Goal: Task Accomplishment & Management: Complete application form

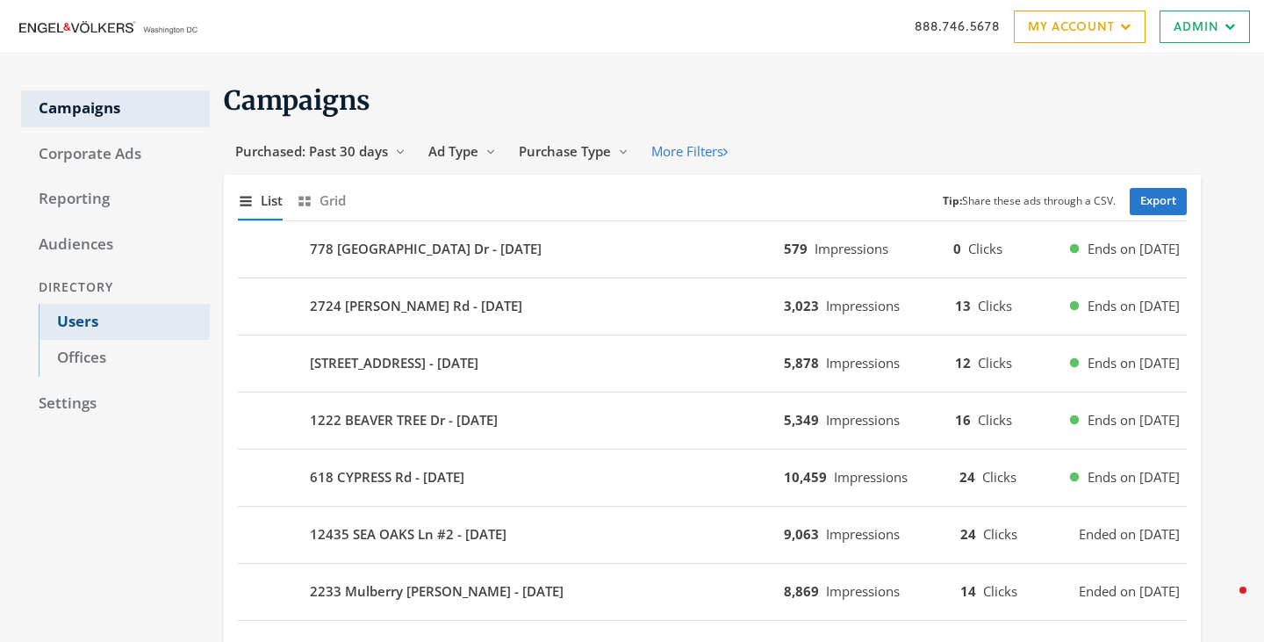
click at [76, 313] on link "Users" at bounding box center [124, 322] width 171 height 37
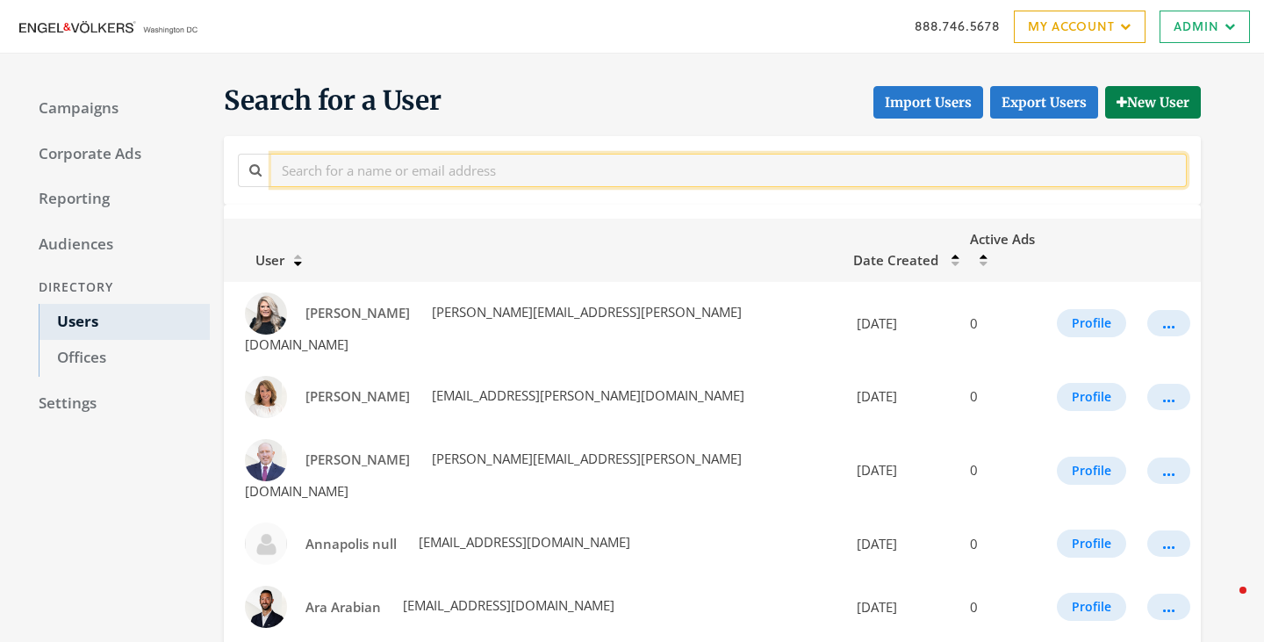
click at [397, 169] on input "text" at bounding box center [728, 170] width 915 height 32
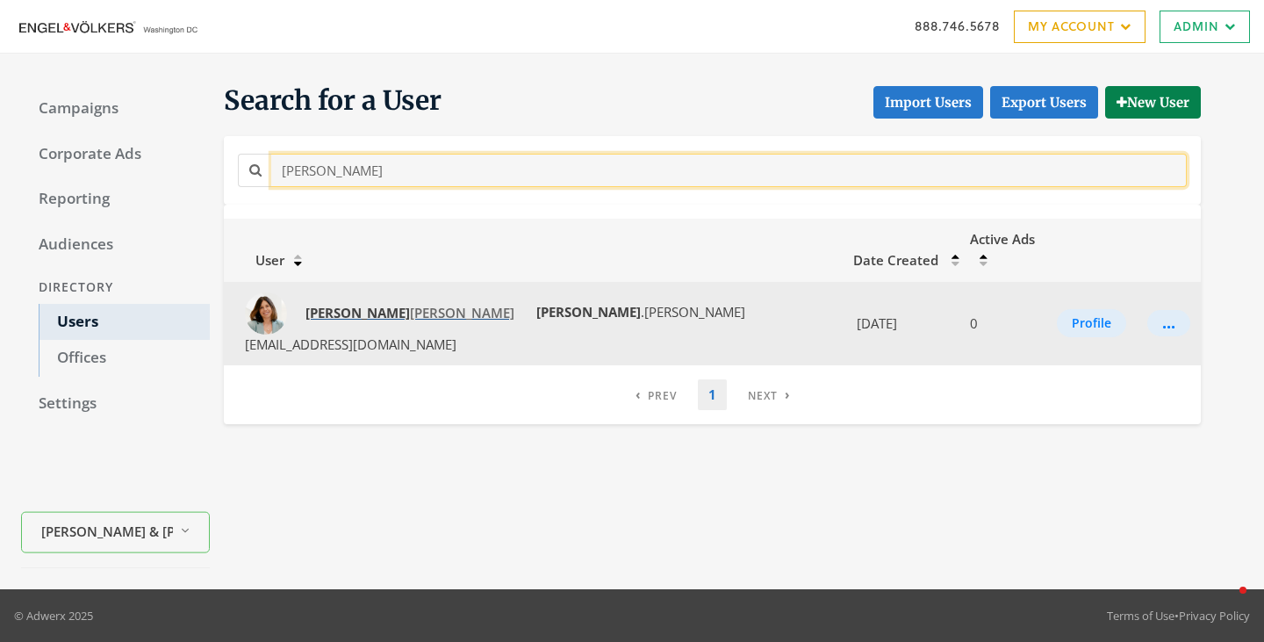
type input "tina"
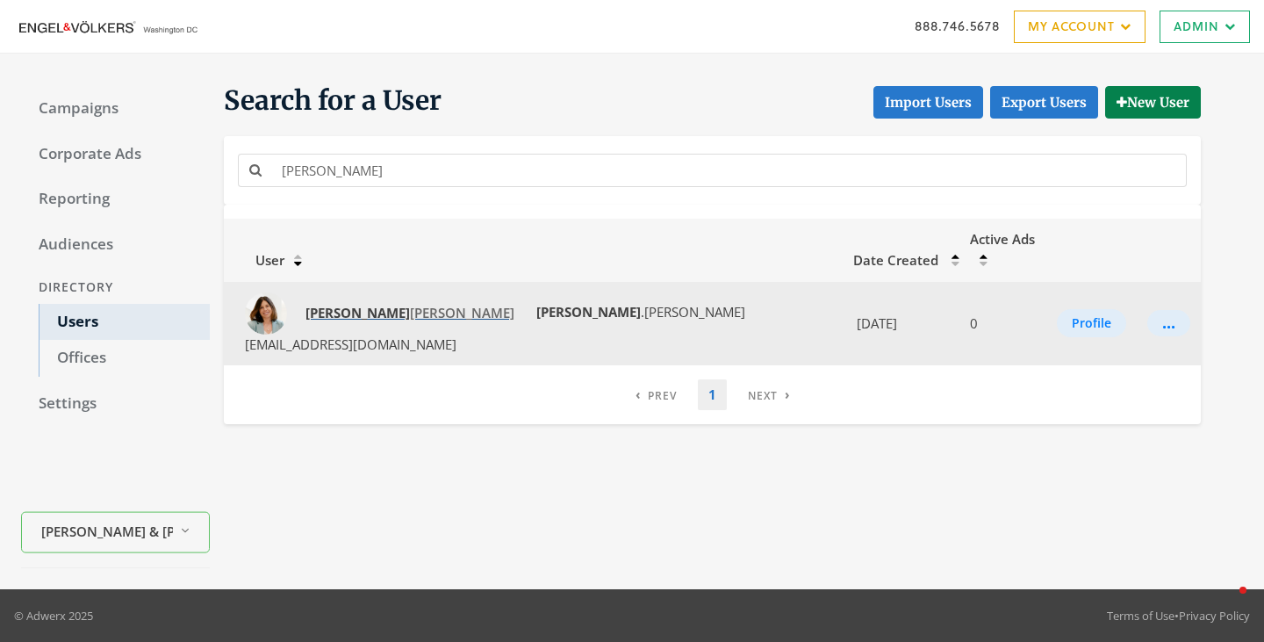
click at [352, 304] on span "Tina Morris" at bounding box center [409, 313] width 209 height 18
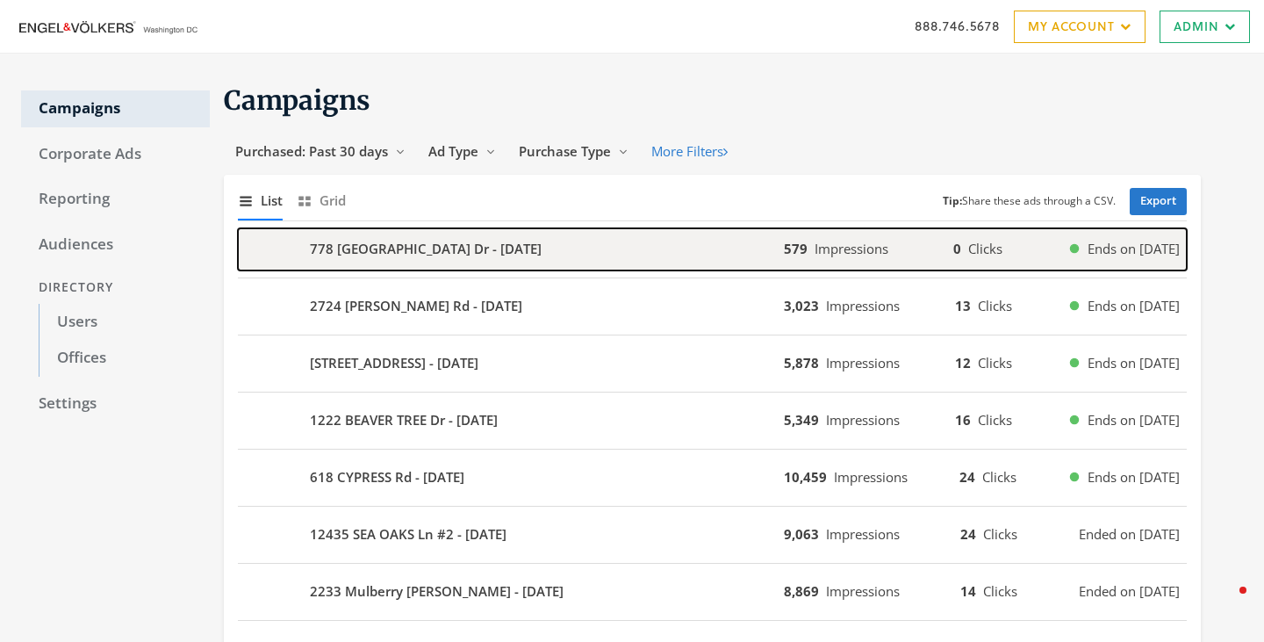
click at [538, 259] on div "778 Bon Haven Dr - 2025-08-21" at bounding box center [511, 249] width 546 height 42
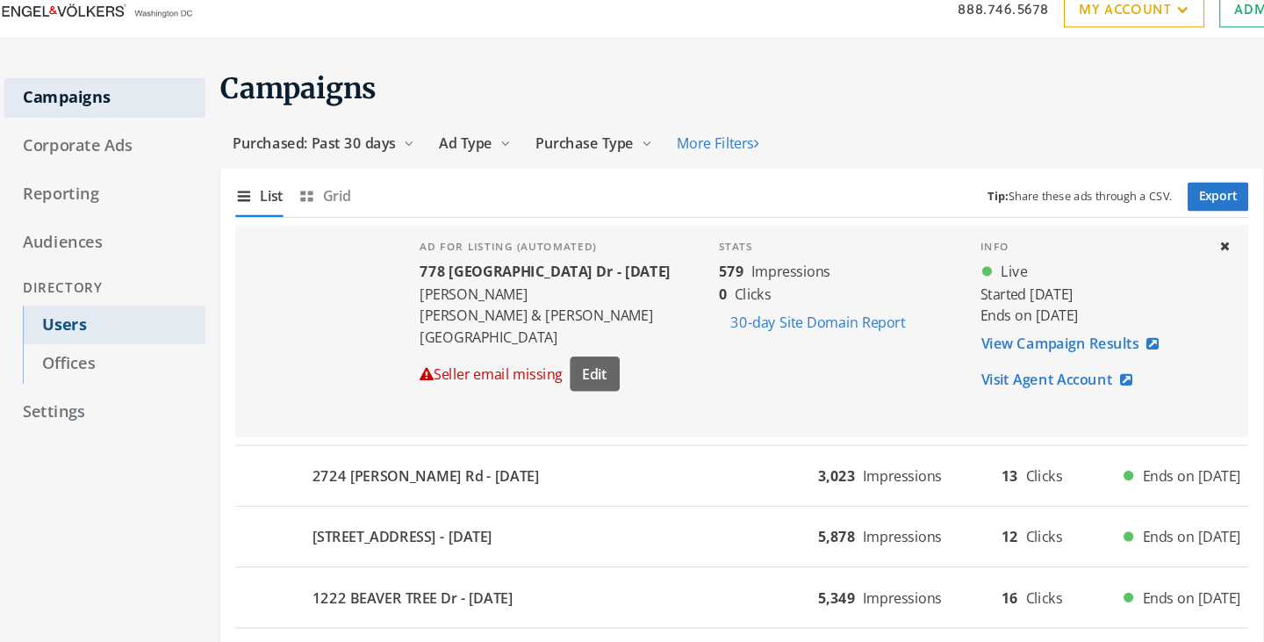
click at [77, 316] on link "Users" at bounding box center [124, 322] width 171 height 37
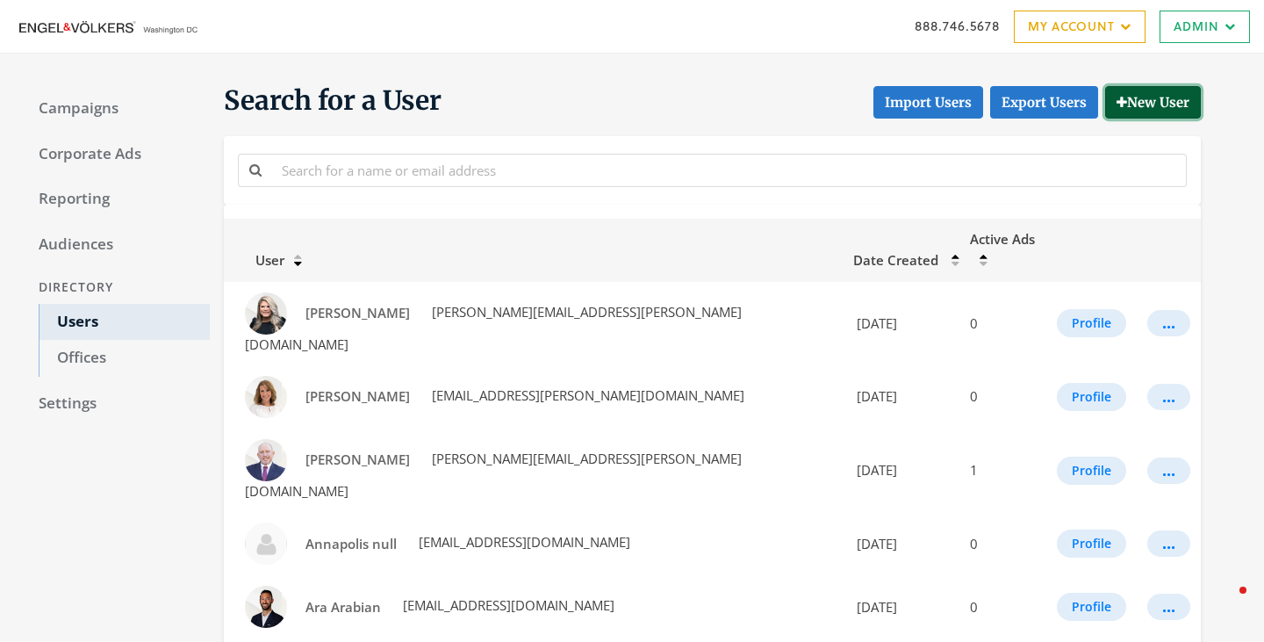
click at [1152, 103] on button "New User" at bounding box center [1153, 102] width 96 height 32
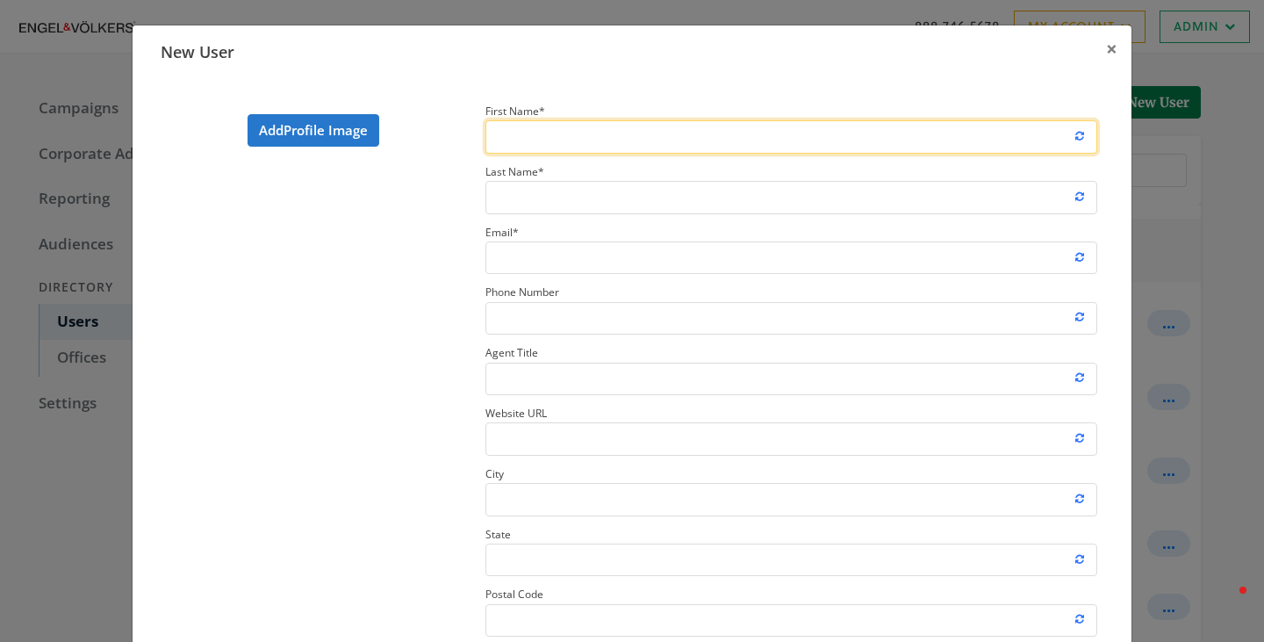
click at [704, 140] on input "First Name *" at bounding box center [791, 136] width 612 height 32
type input "Lindsay"
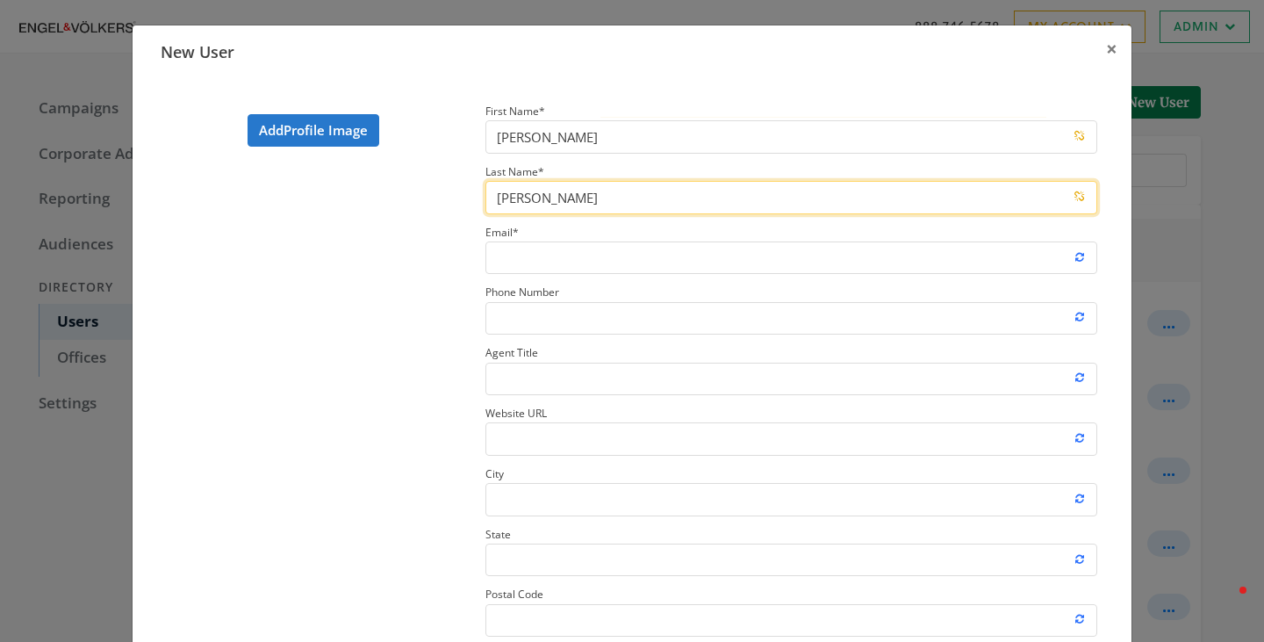
type input "Miller"
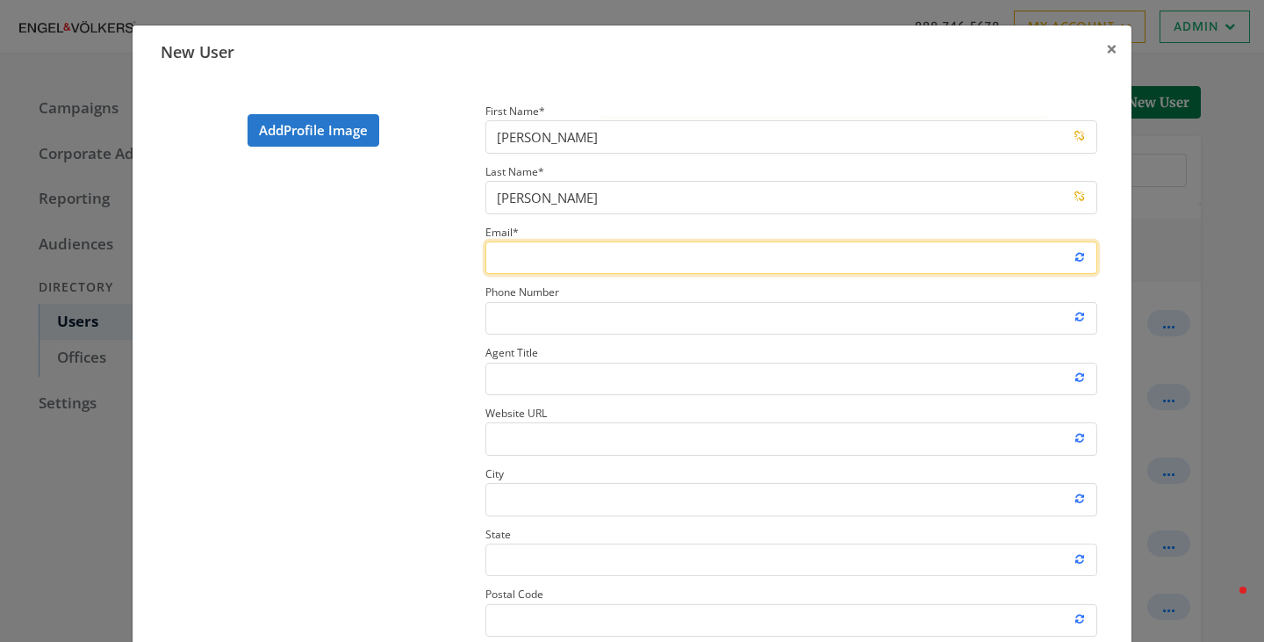
click at [607, 249] on input "Email *" at bounding box center [791, 257] width 612 height 32
paste input "lindsay.miller@engelvoelkers.com"
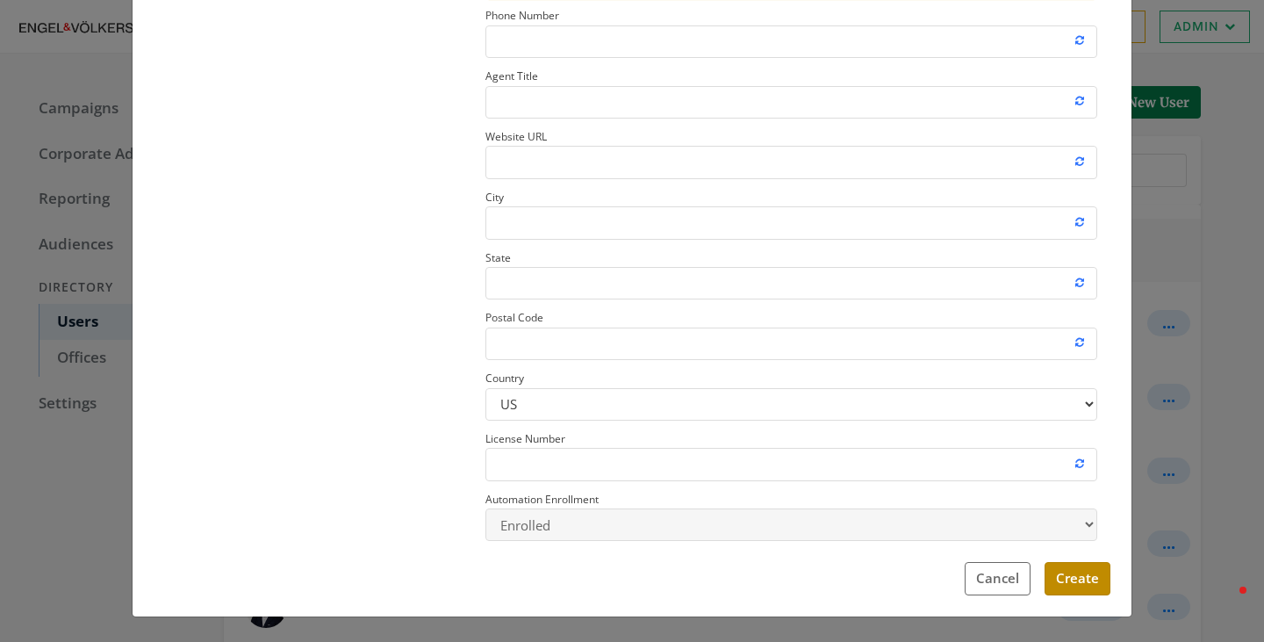
type input "lindsay.miller@engelvoelkers.com"
click at [1073, 580] on button "Create" at bounding box center [1077, 578] width 66 height 32
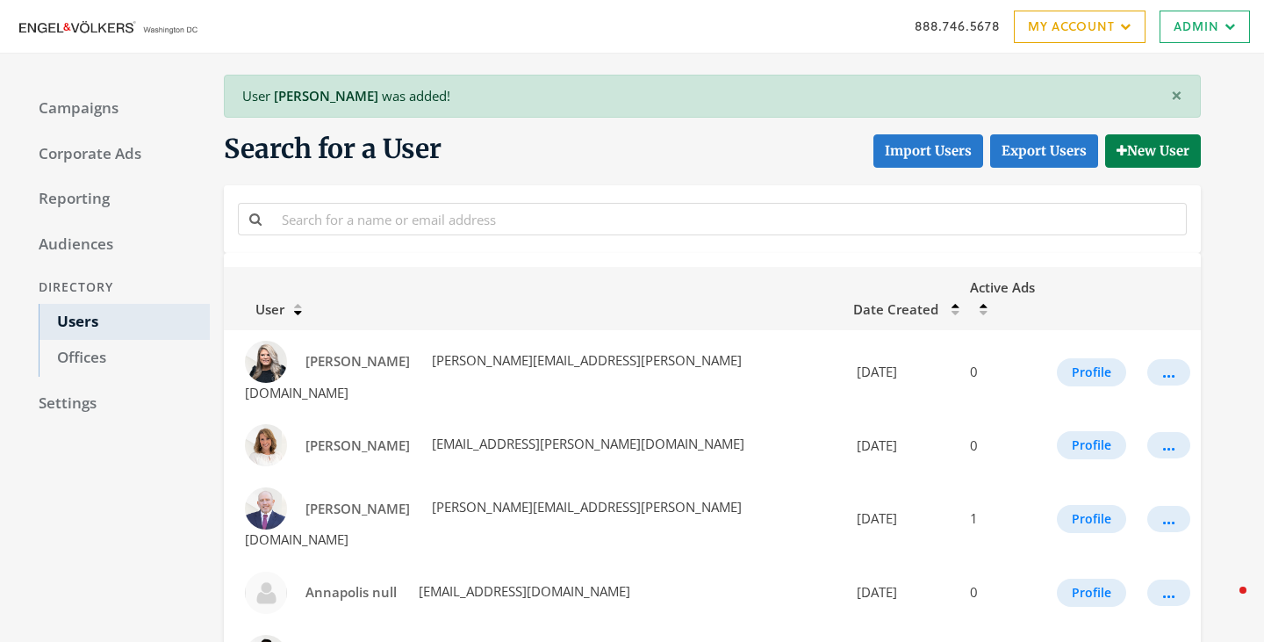
click at [499, 236] on div at bounding box center [712, 218] width 958 height 39
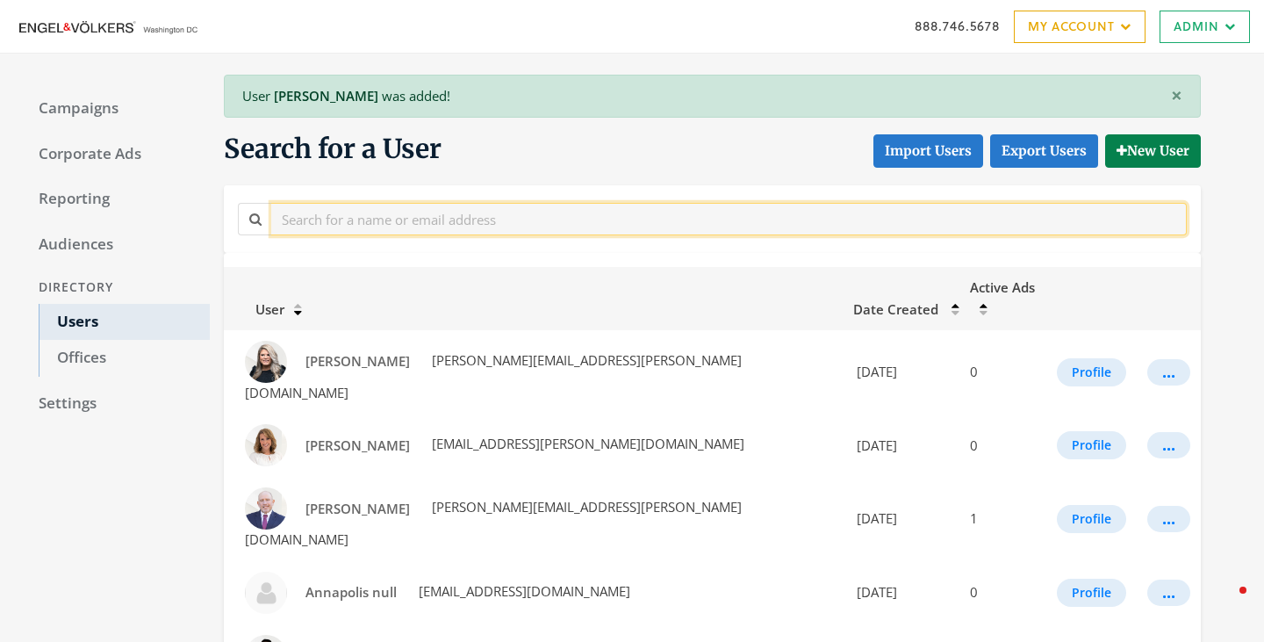
click at [497, 230] on input "text" at bounding box center [728, 219] width 915 height 32
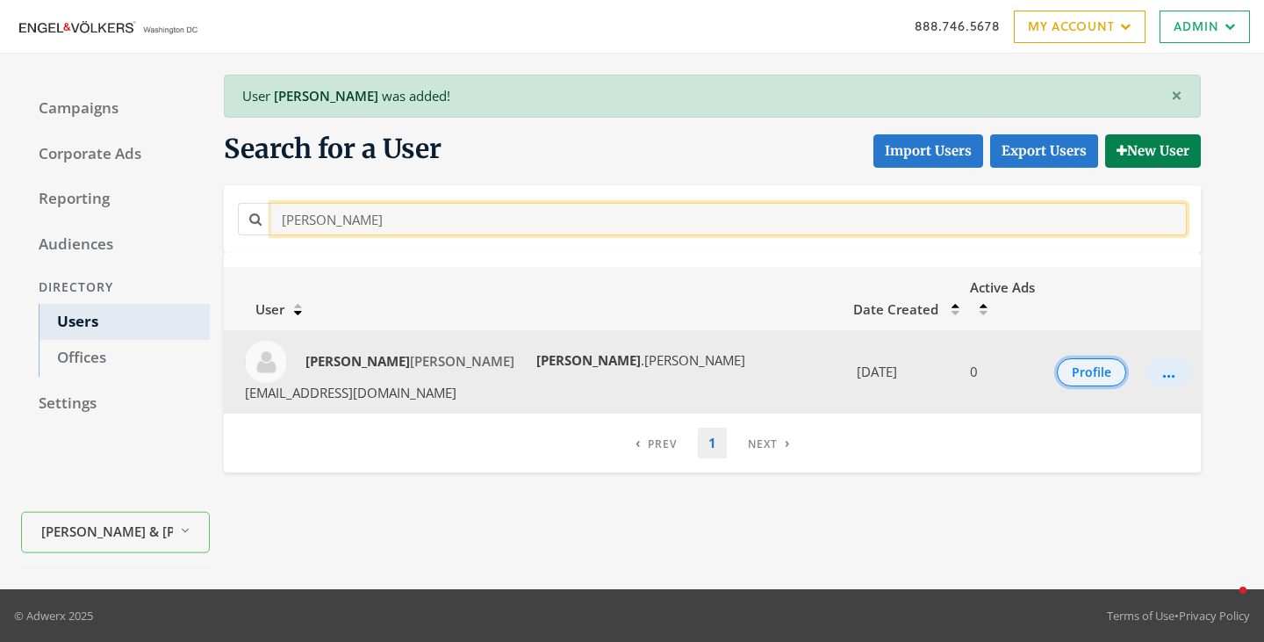
type input "lindsay"
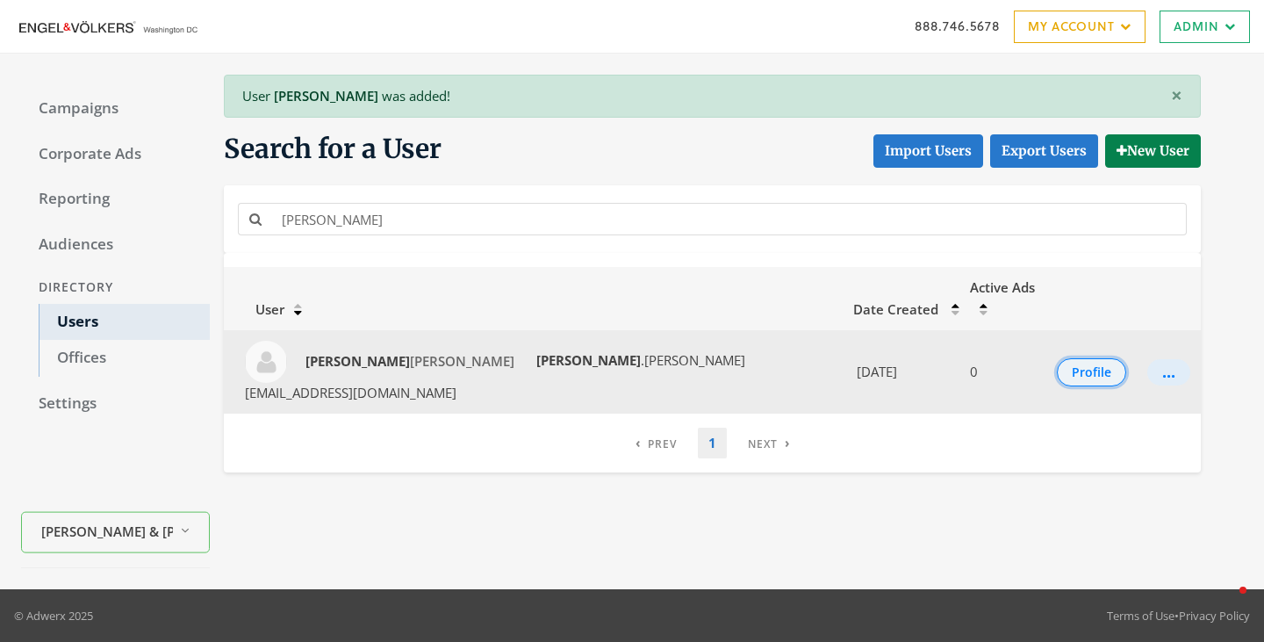
click at [1071, 358] on button "Profile" at bounding box center [1091, 372] width 69 height 28
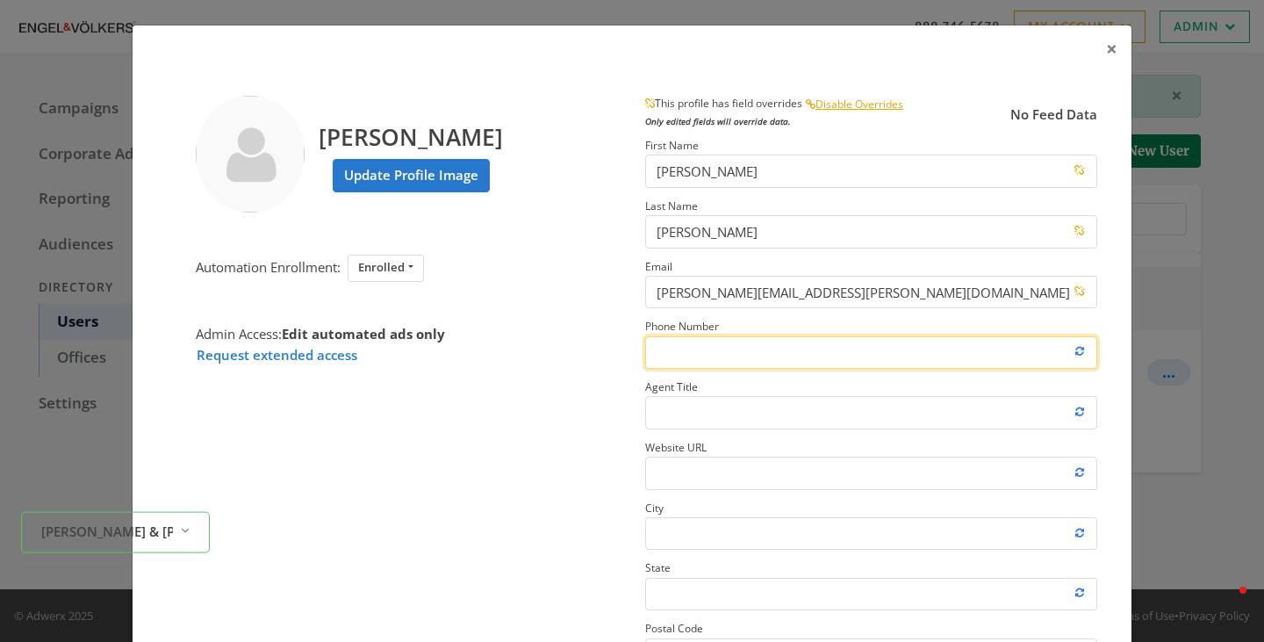
click at [750, 355] on input "Phone Number" at bounding box center [871, 352] width 452 height 32
paste input "8042123246"
click at [682, 355] on input "8042123246" at bounding box center [871, 352] width 452 height 32
click at [708, 355] on input "804.2123246" at bounding box center [871, 352] width 452 height 32
type input "804.212.3246"
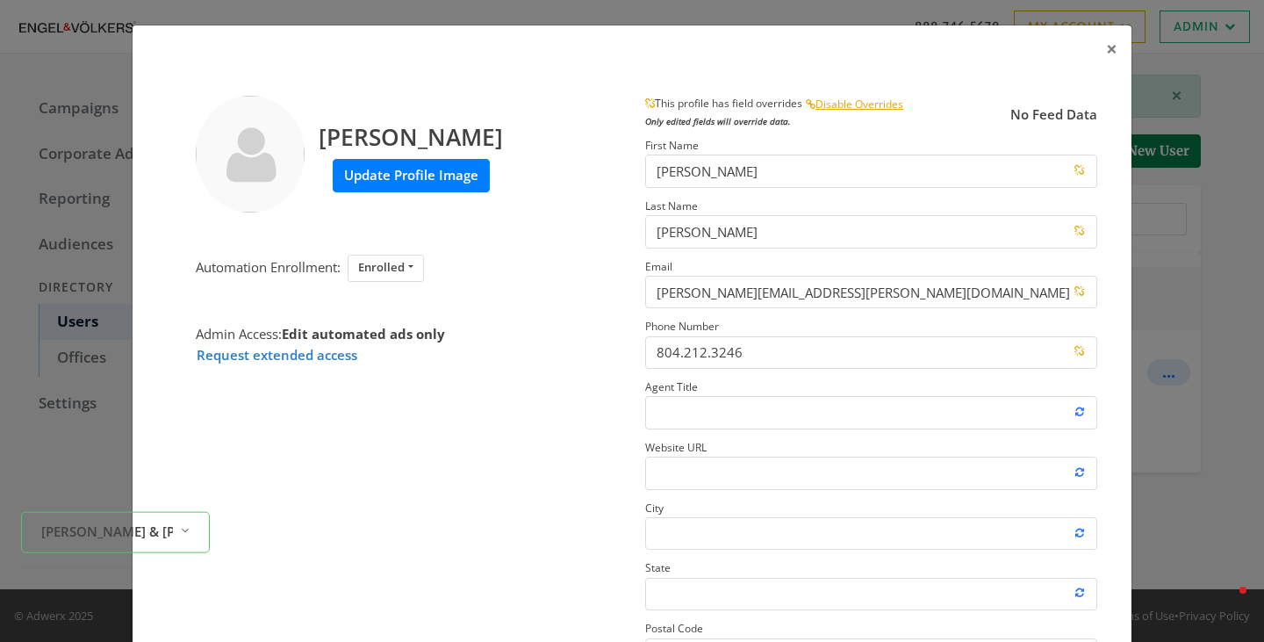
click at [388, 179] on label "Update Profile Image" at bounding box center [411, 175] width 157 height 32
click at [0, 0] on input "Update Profile Image" at bounding box center [0, 0] width 0 height 0
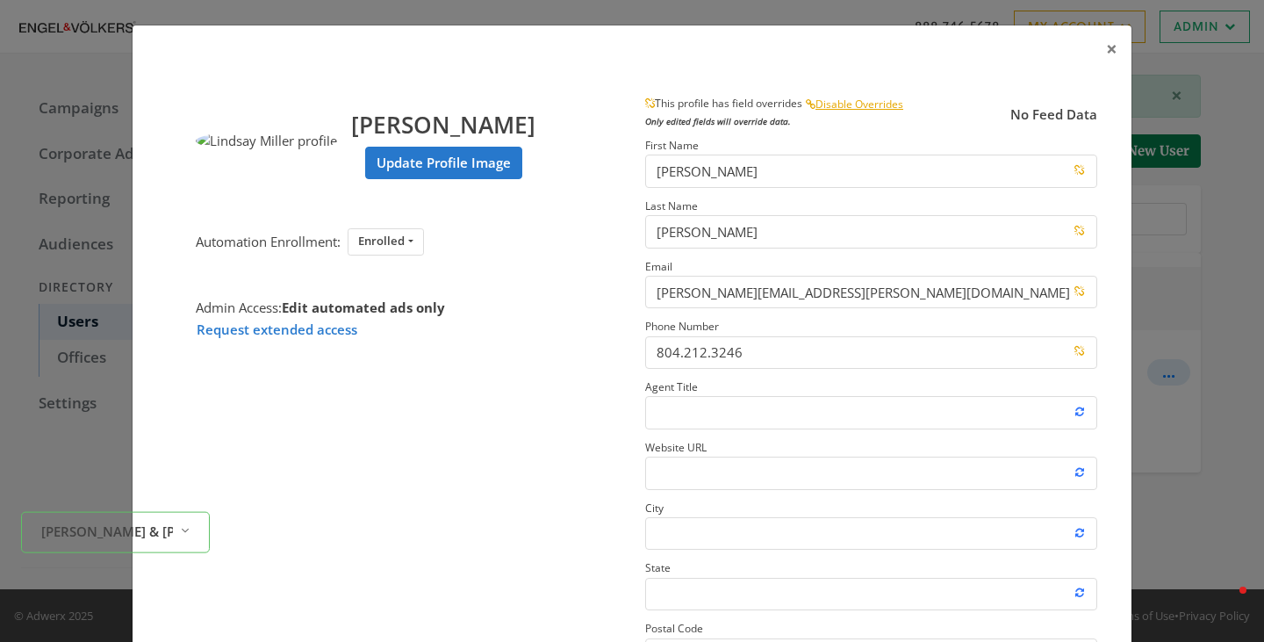
scroll to position [250, 0]
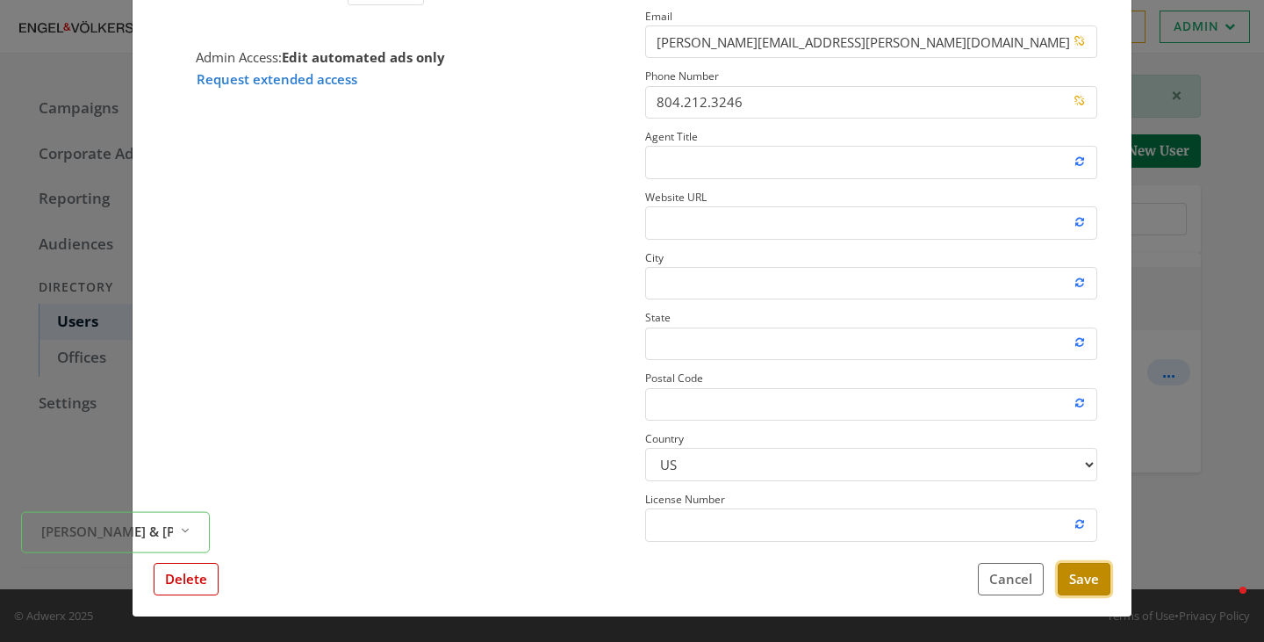
click at [1080, 584] on button "Save" at bounding box center [1084, 579] width 53 height 32
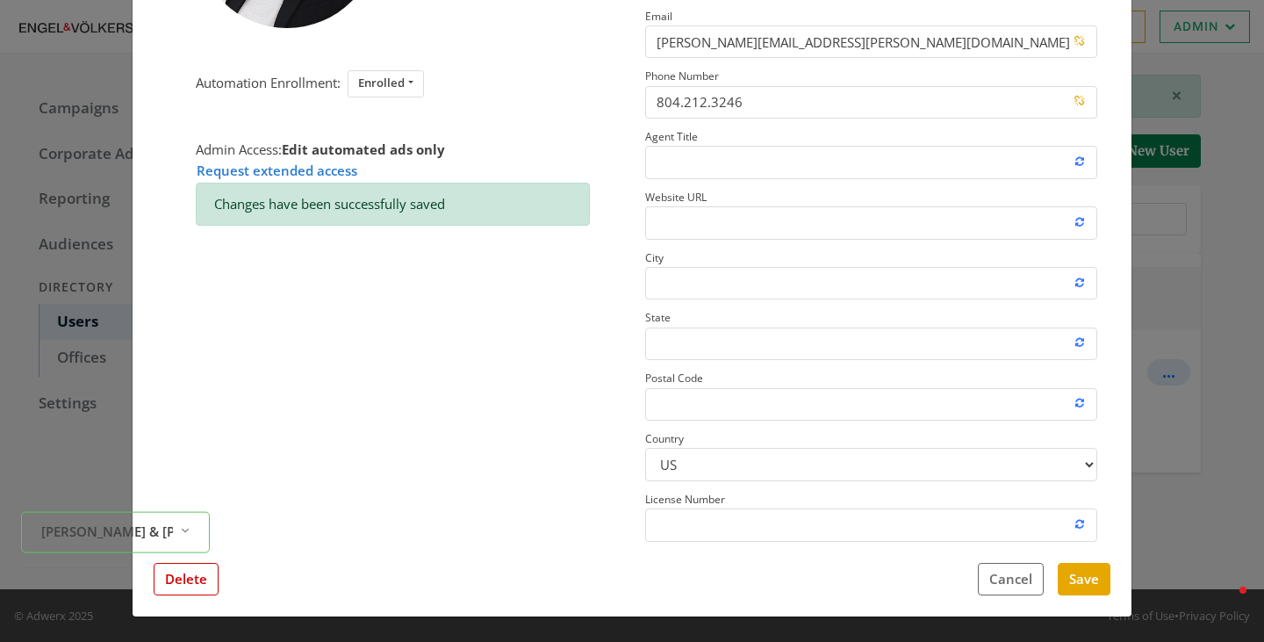
click at [1201, 378] on div "× Lindsay Miller Update Profile Image Automation Enrollment: Enrolled Enrolled …" at bounding box center [632, 321] width 1264 height 642
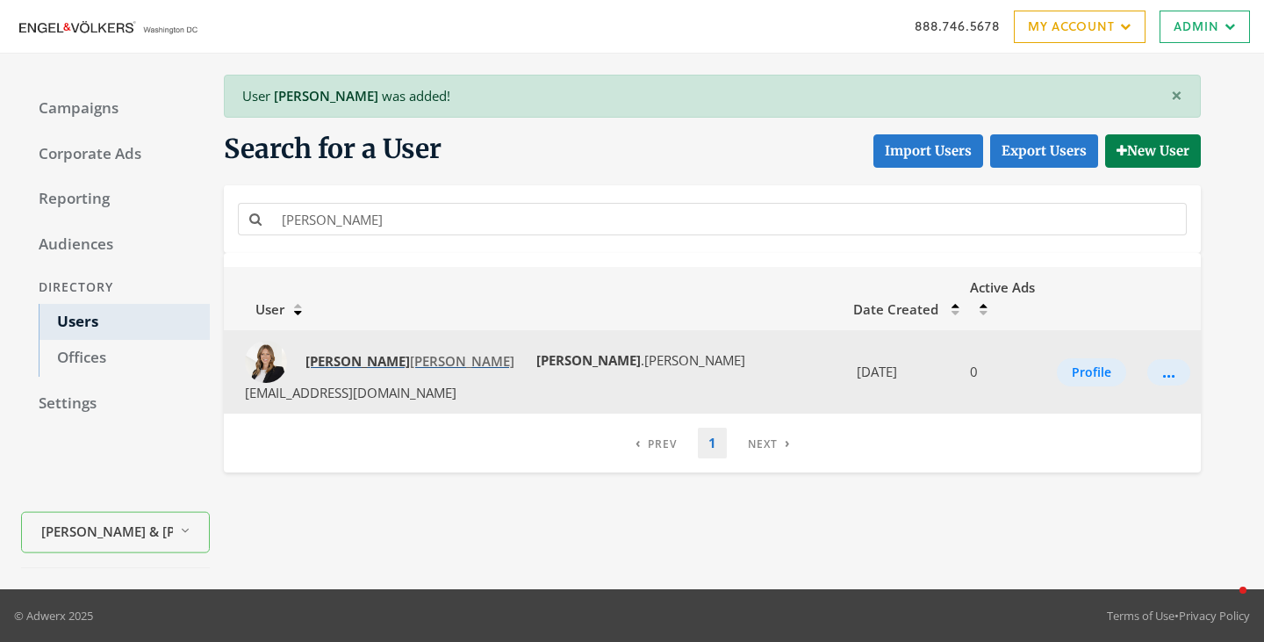
click at [339, 352] on strong "Lindsay" at bounding box center [357, 361] width 104 height 18
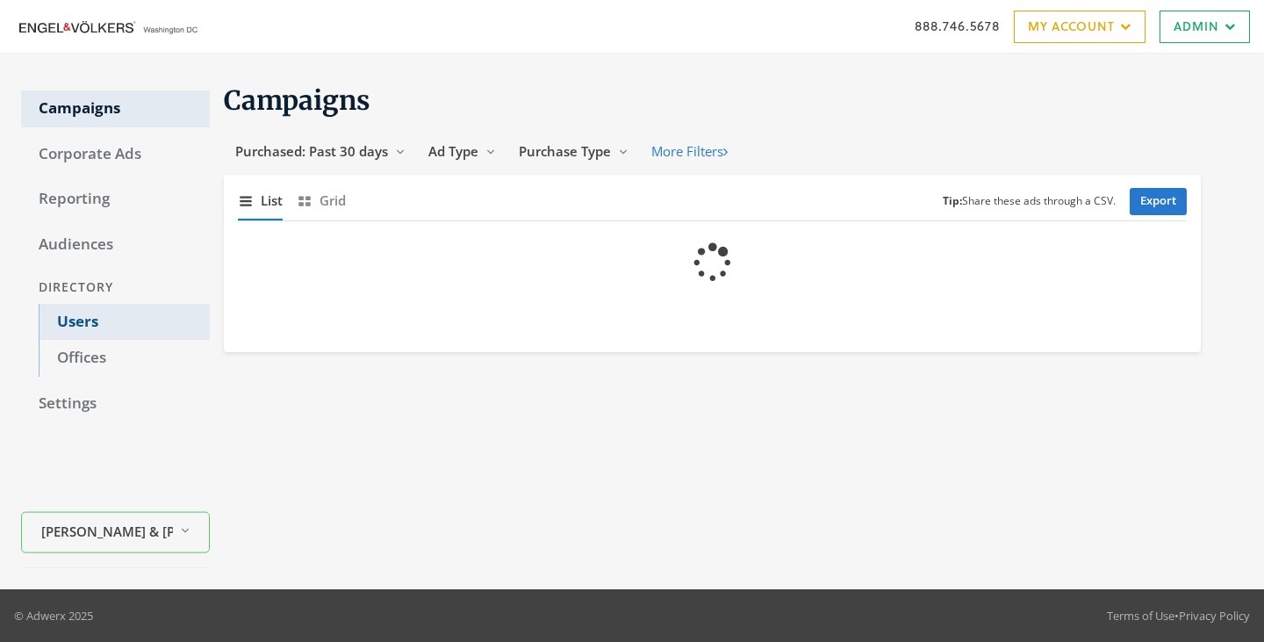
click at [94, 308] on link "Users" at bounding box center [124, 322] width 171 height 37
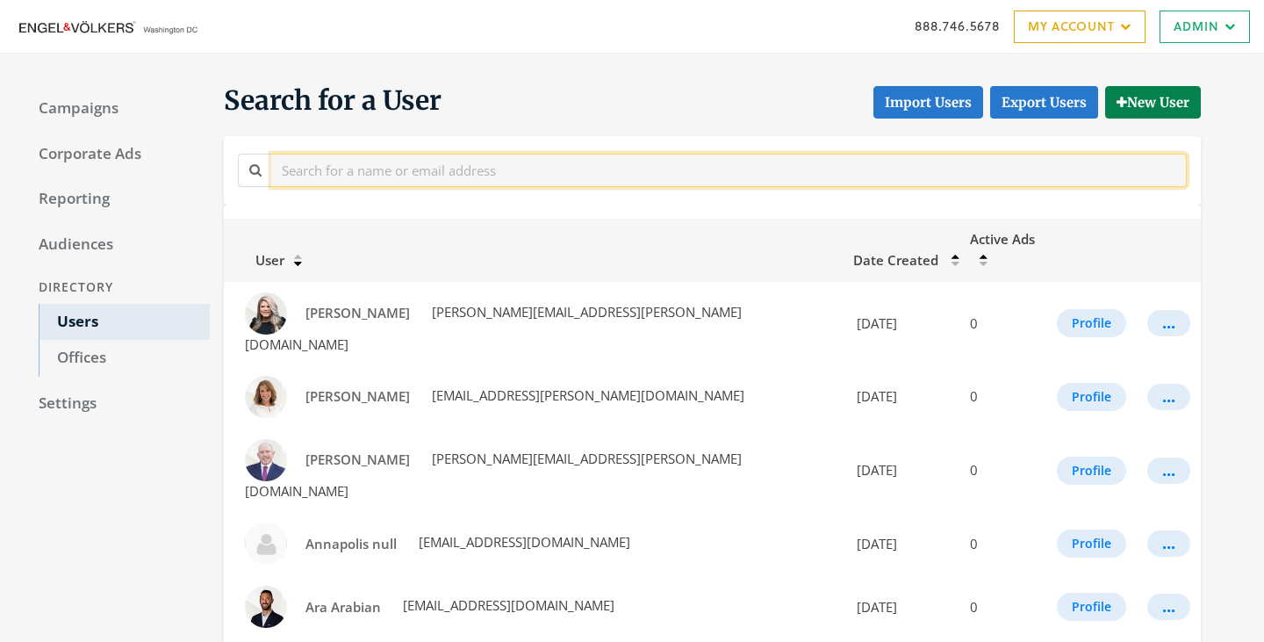
click at [335, 171] on input "text" at bounding box center [728, 170] width 915 height 32
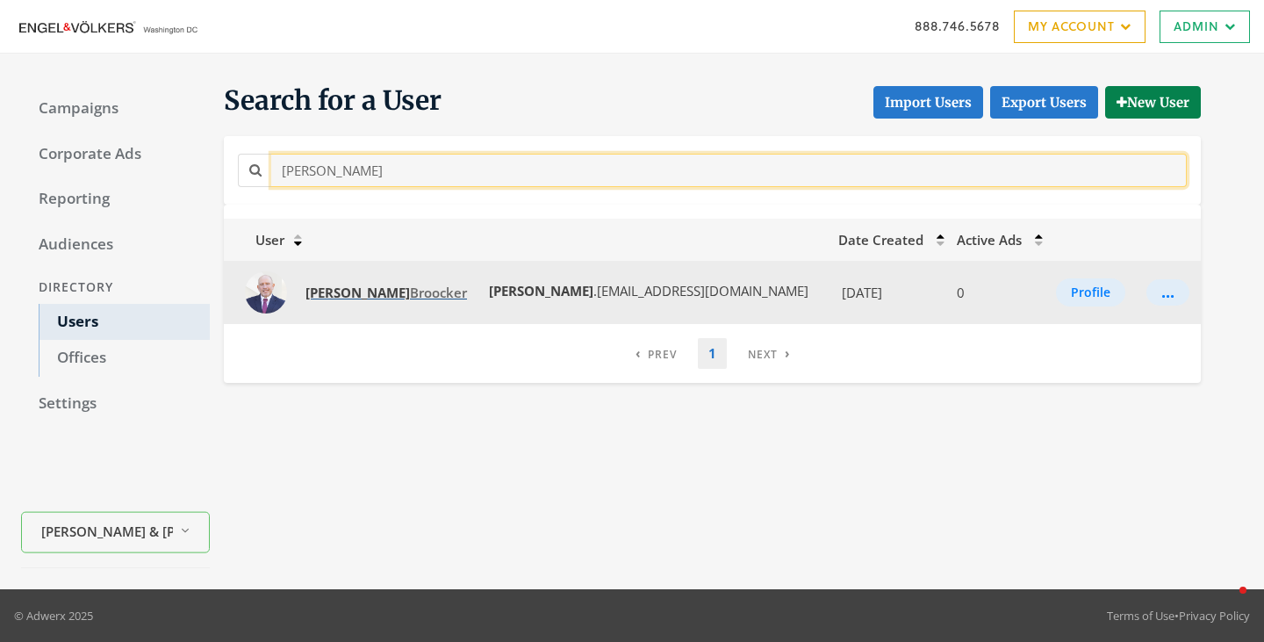
type input "[PERSON_NAME]"
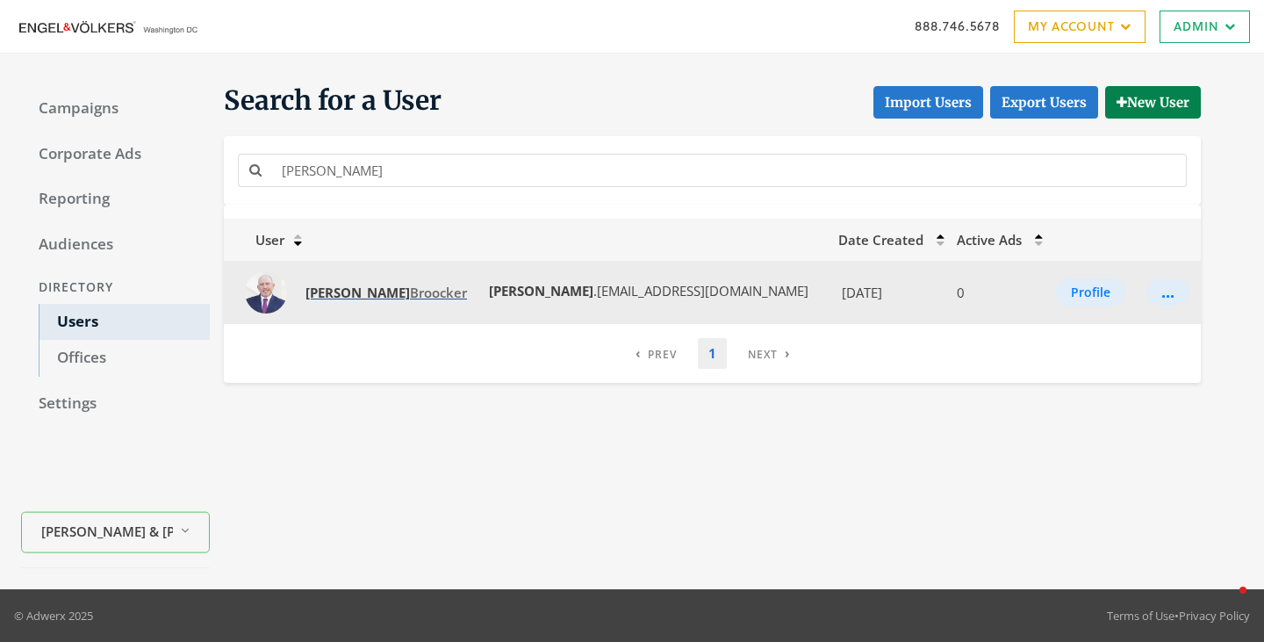
click at [361, 282] on link "Andrew Broocker" at bounding box center [386, 292] width 184 height 32
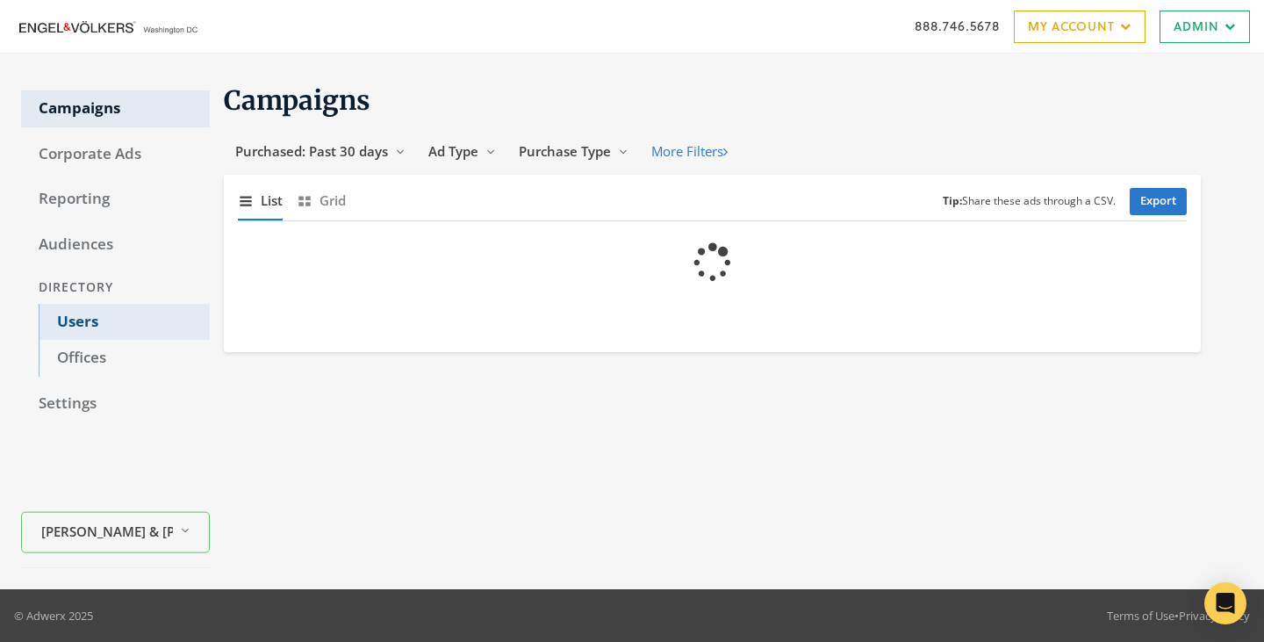
click at [53, 327] on link "Users" at bounding box center [124, 322] width 171 height 37
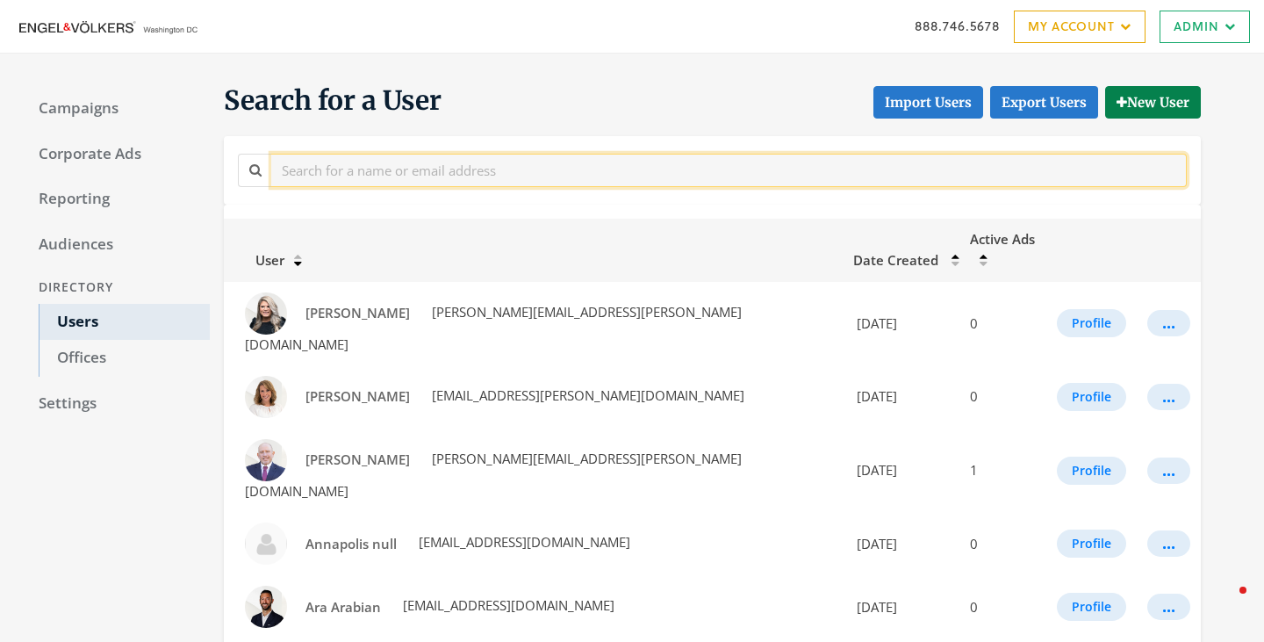
click at [406, 175] on input "text" at bounding box center [728, 170] width 915 height 32
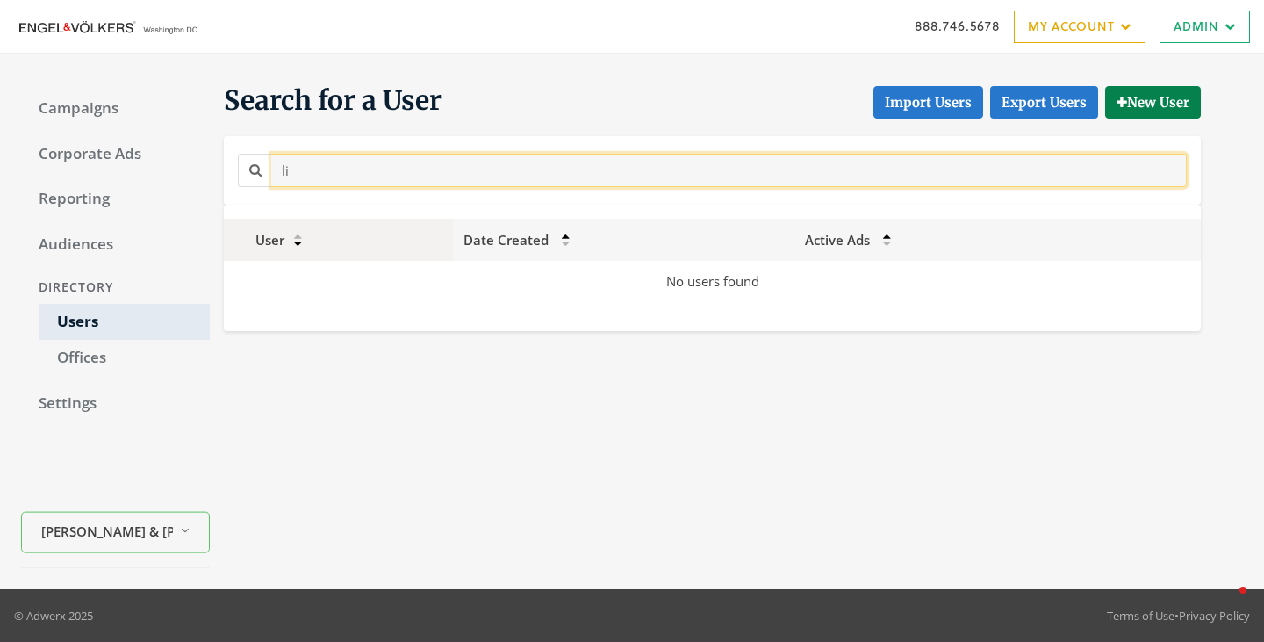
type input "l"
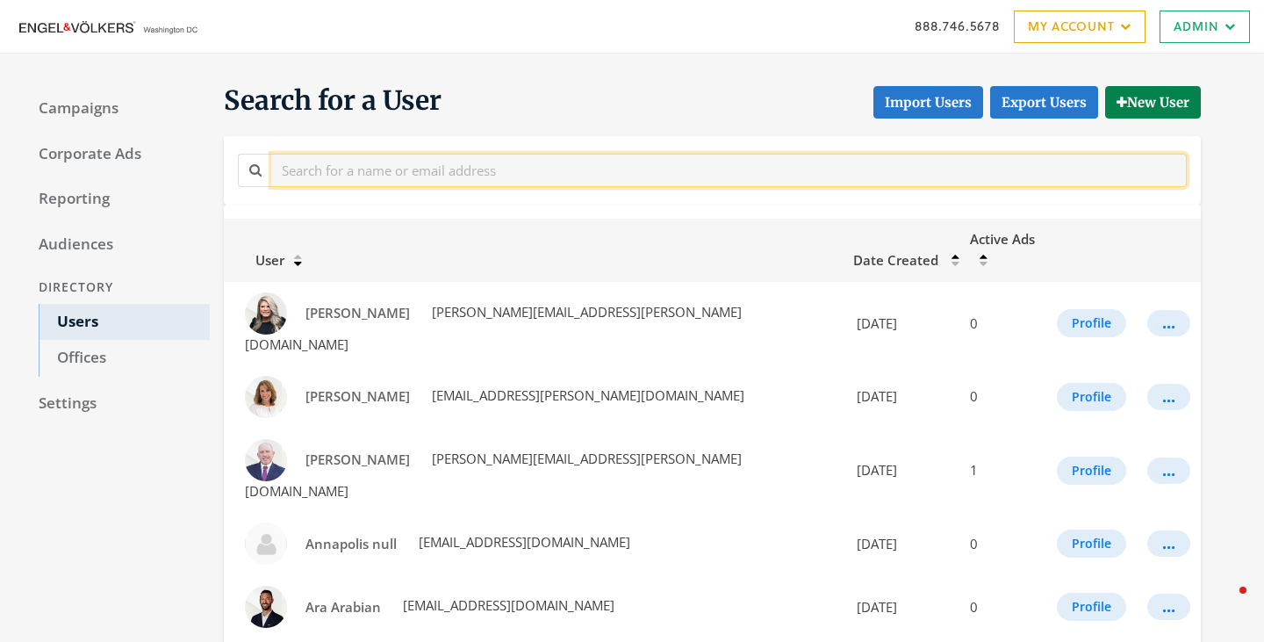
click at [430, 178] on input "text" at bounding box center [728, 170] width 915 height 32
click at [455, 169] on input "text" at bounding box center [728, 170] width 915 height 32
click at [402, 163] on input "text" at bounding box center [728, 170] width 915 height 32
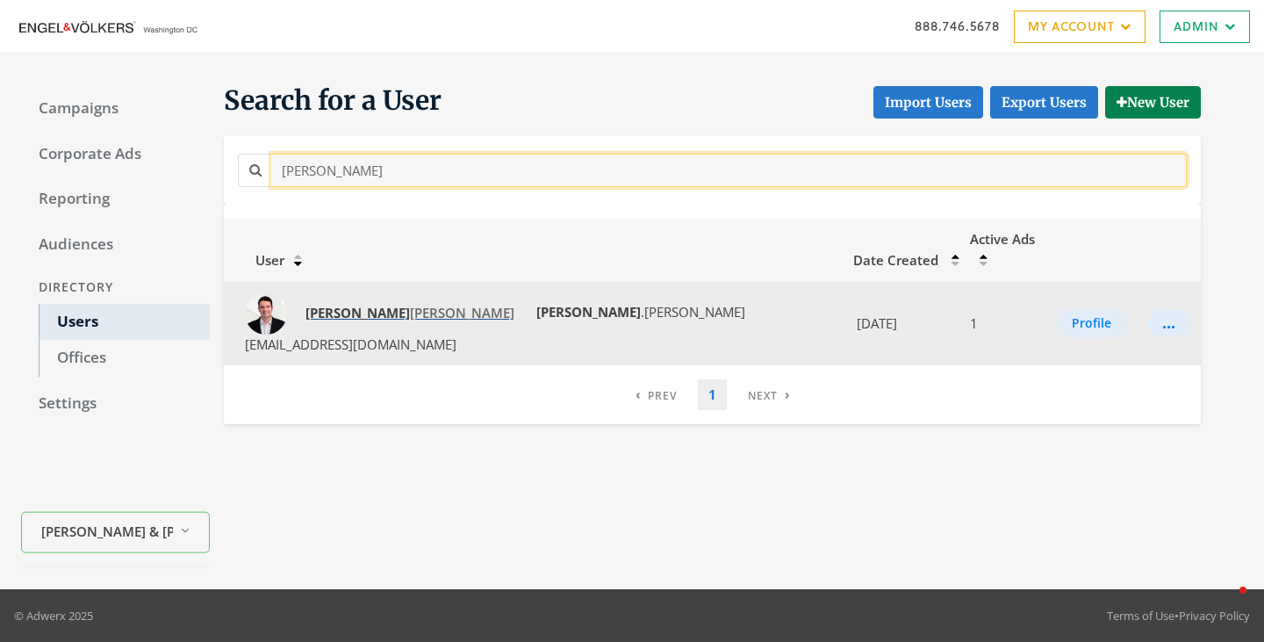
type input "cooper"
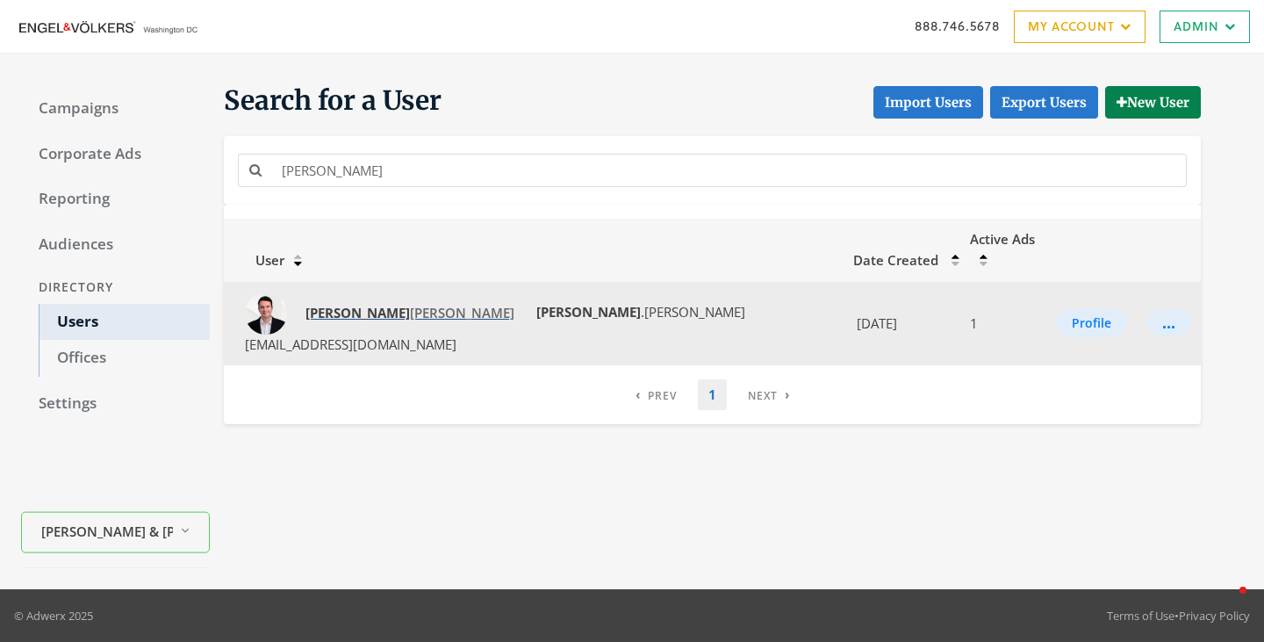
click at [389, 304] on span "Cooper McCormick" at bounding box center [409, 313] width 209 height 18
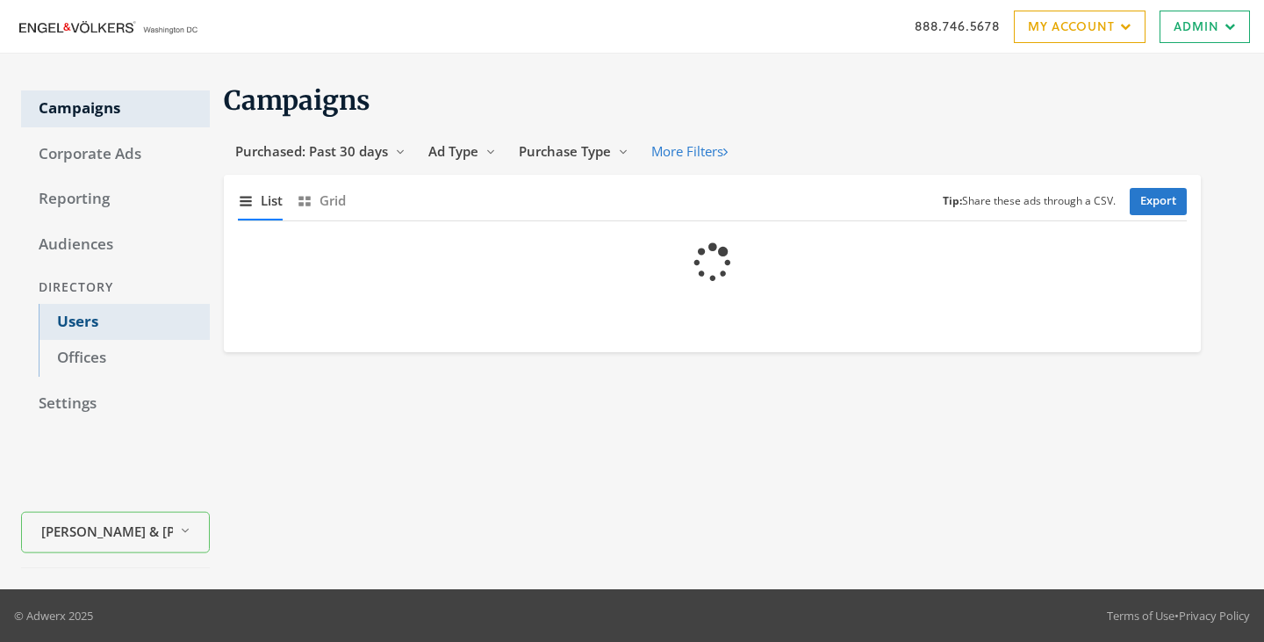
click at [80, 324] on link "Users" at bounding box center [124, 322] width 171 height 37
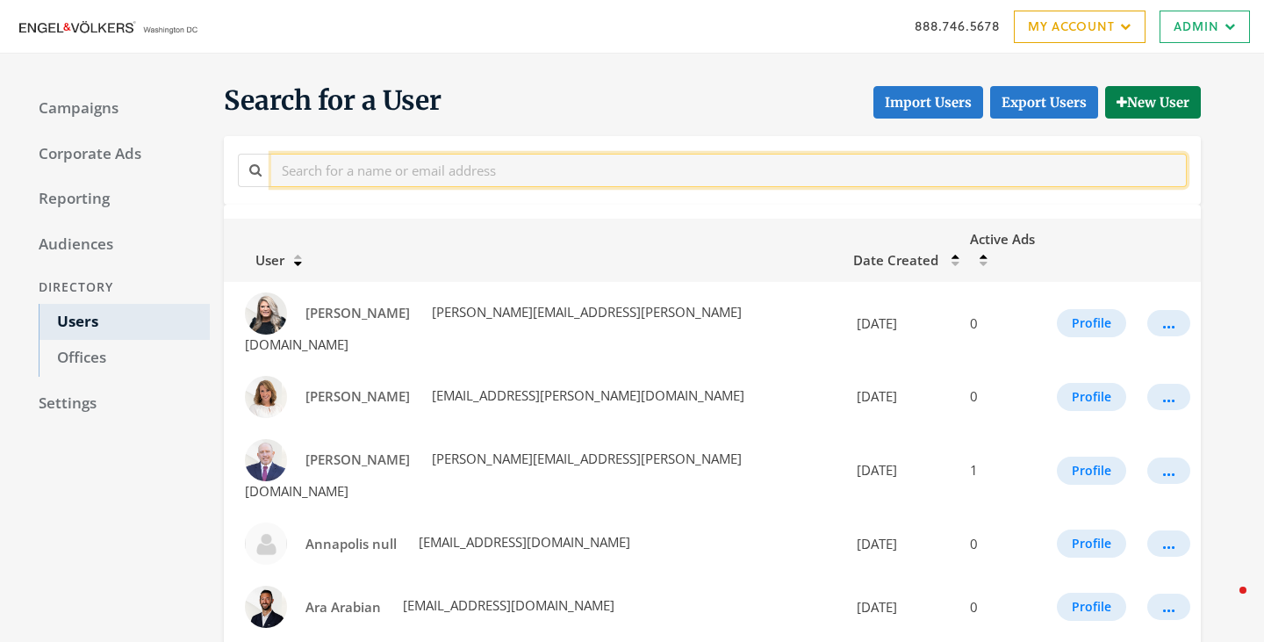
click at [383, 172] on input "text" at bounding box center [728, 170] width 915 height 32
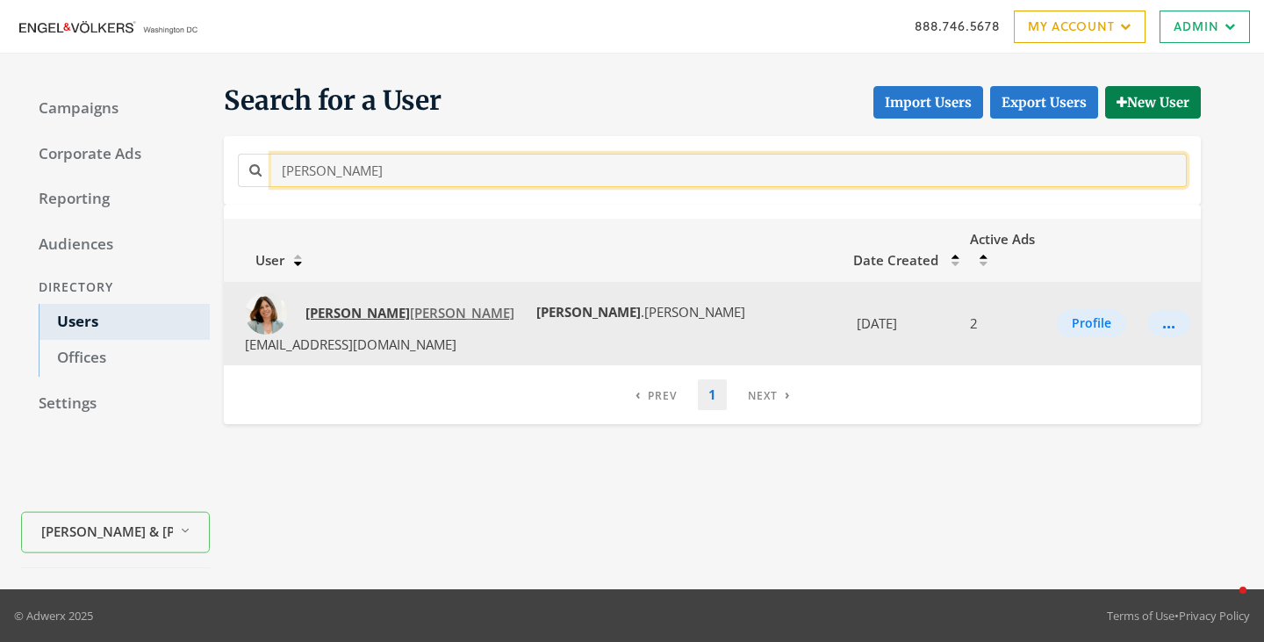
type input "tina"
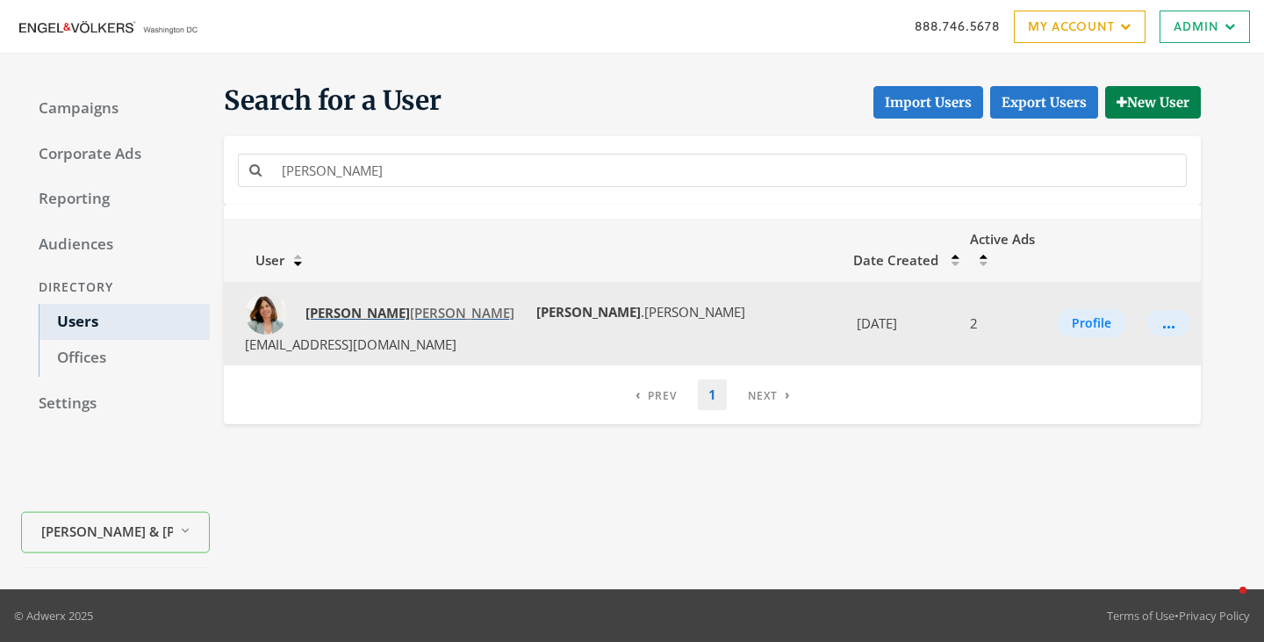
click at [334, 304] on span "Tina Morris" at bounding box center [409, 313] width 209 height 18
